Goal: Task Accomplishment & Management: Manage account settings

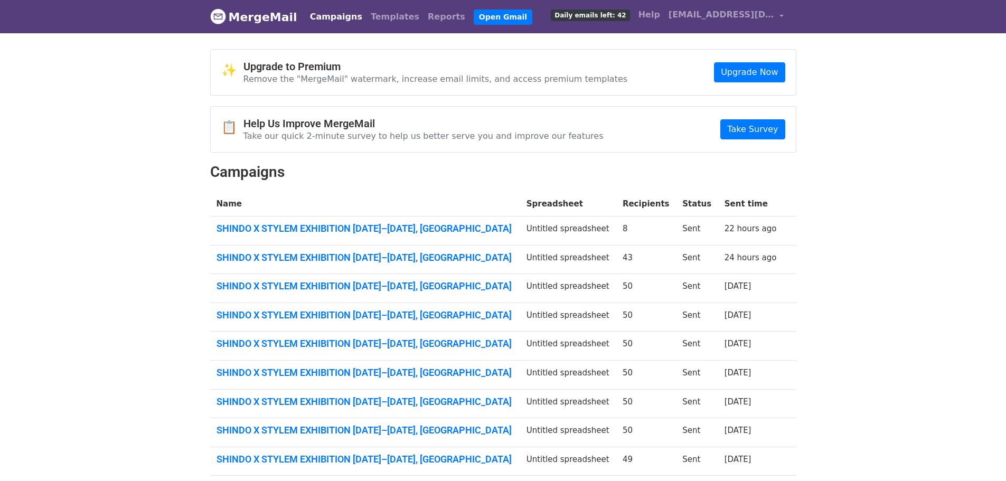
click at [268, 20] on link "MergeMail" at bounding box center [253, 17] width 87 height 22
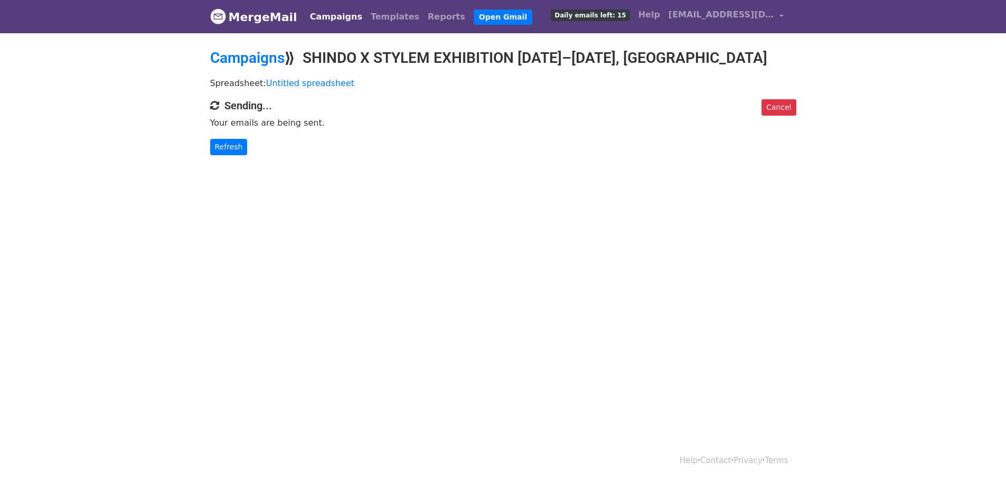
click at [246, 22] on link "MergeMail" at bounding box center [253, 17] width 87 height 22
